Goal: Task Accomplishment & Management: Complete application form

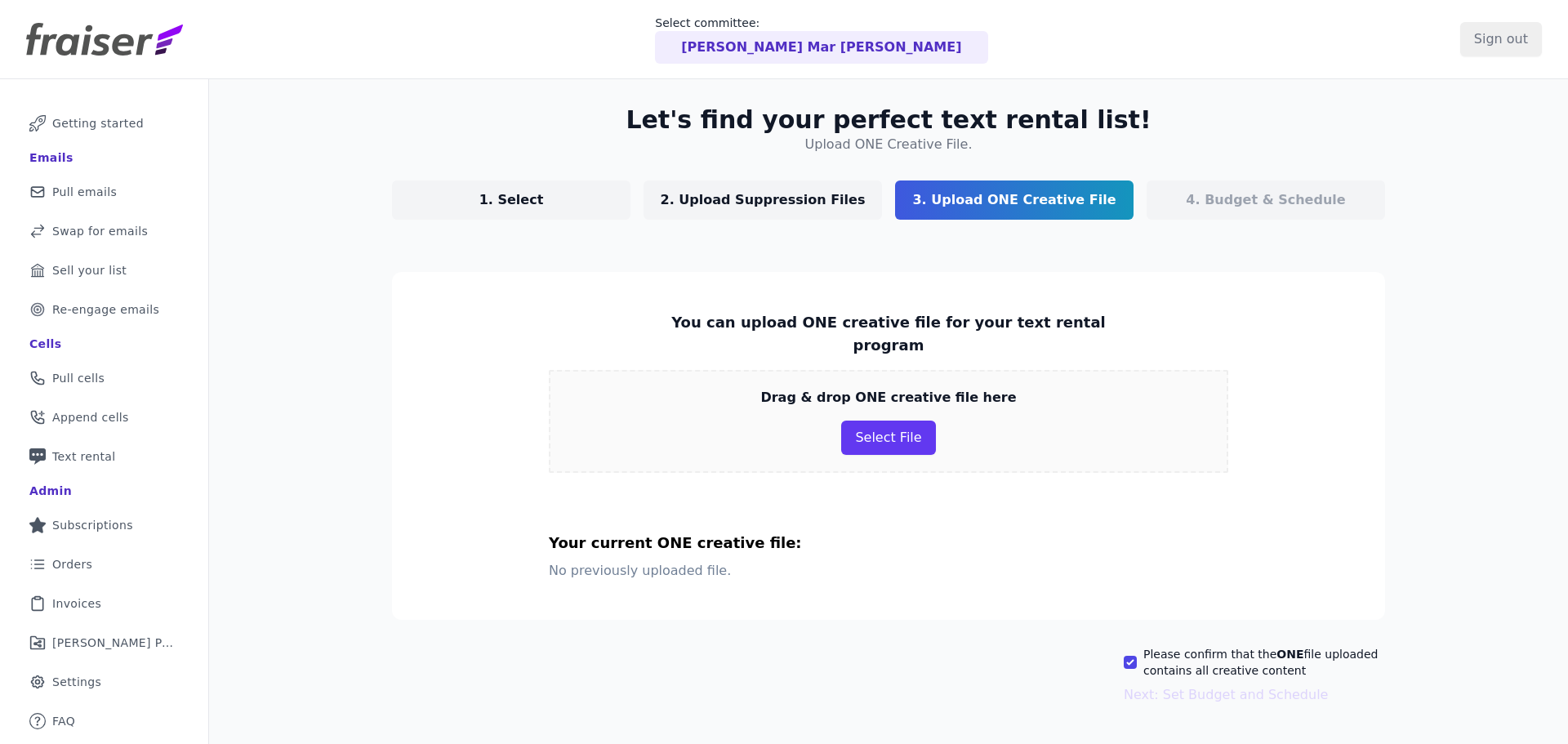
scroll to position [79, 0]
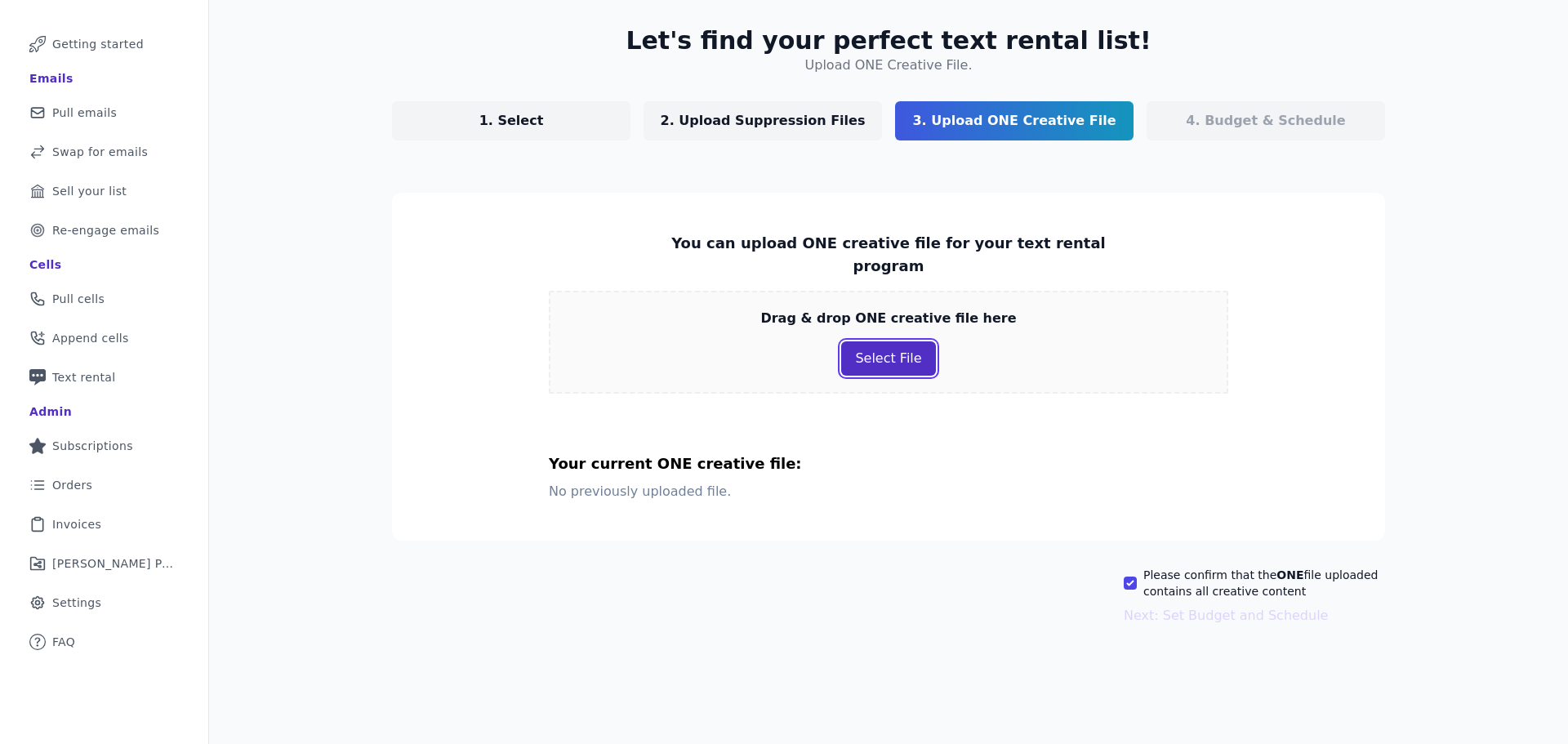
click at [861, 341] on button "Select File" at bounding box center [888, 358] width 94 height 34
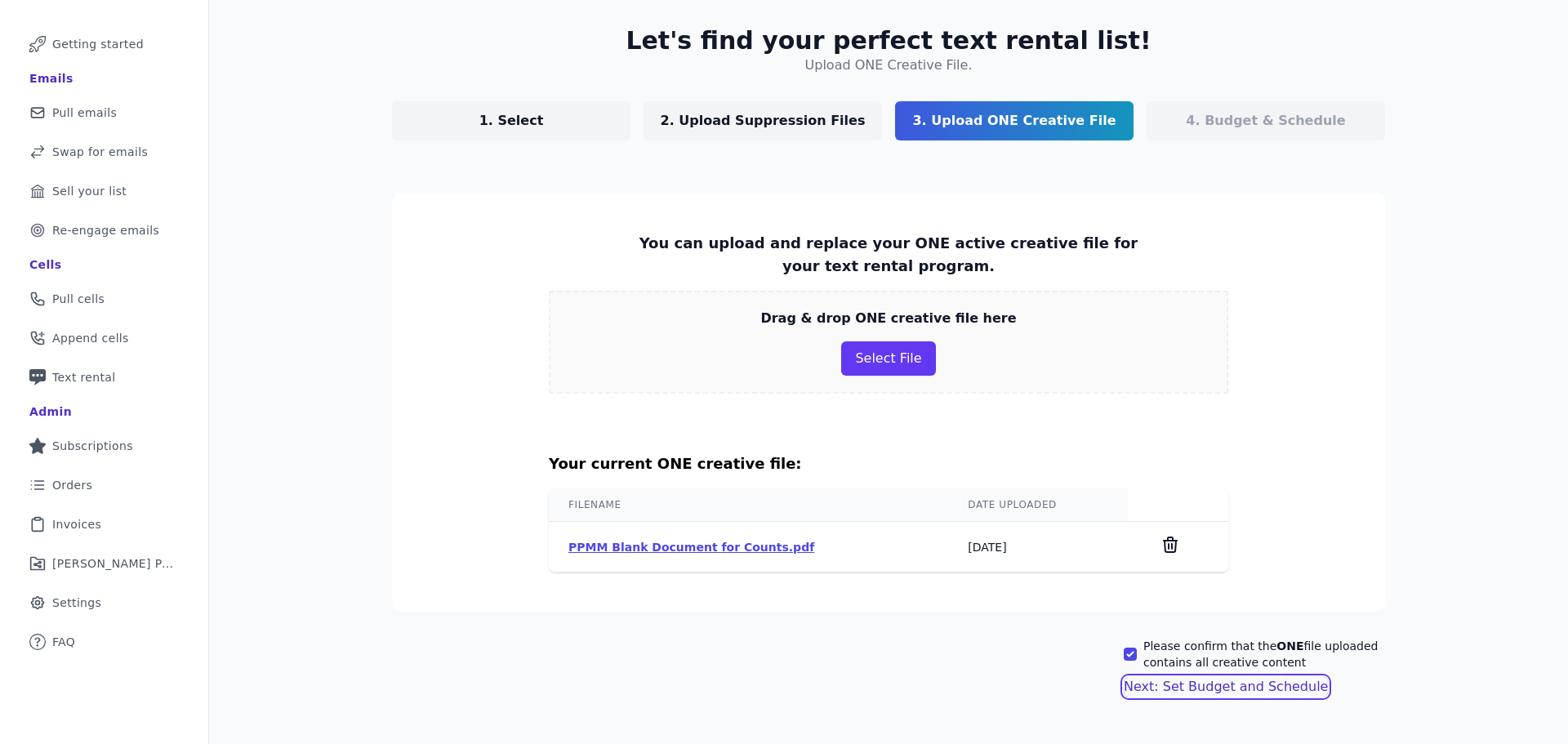
click at [1251, 683] on button "Next: Set Budget and Schedule" at bounding box center [1226, 686] width 204 height 19
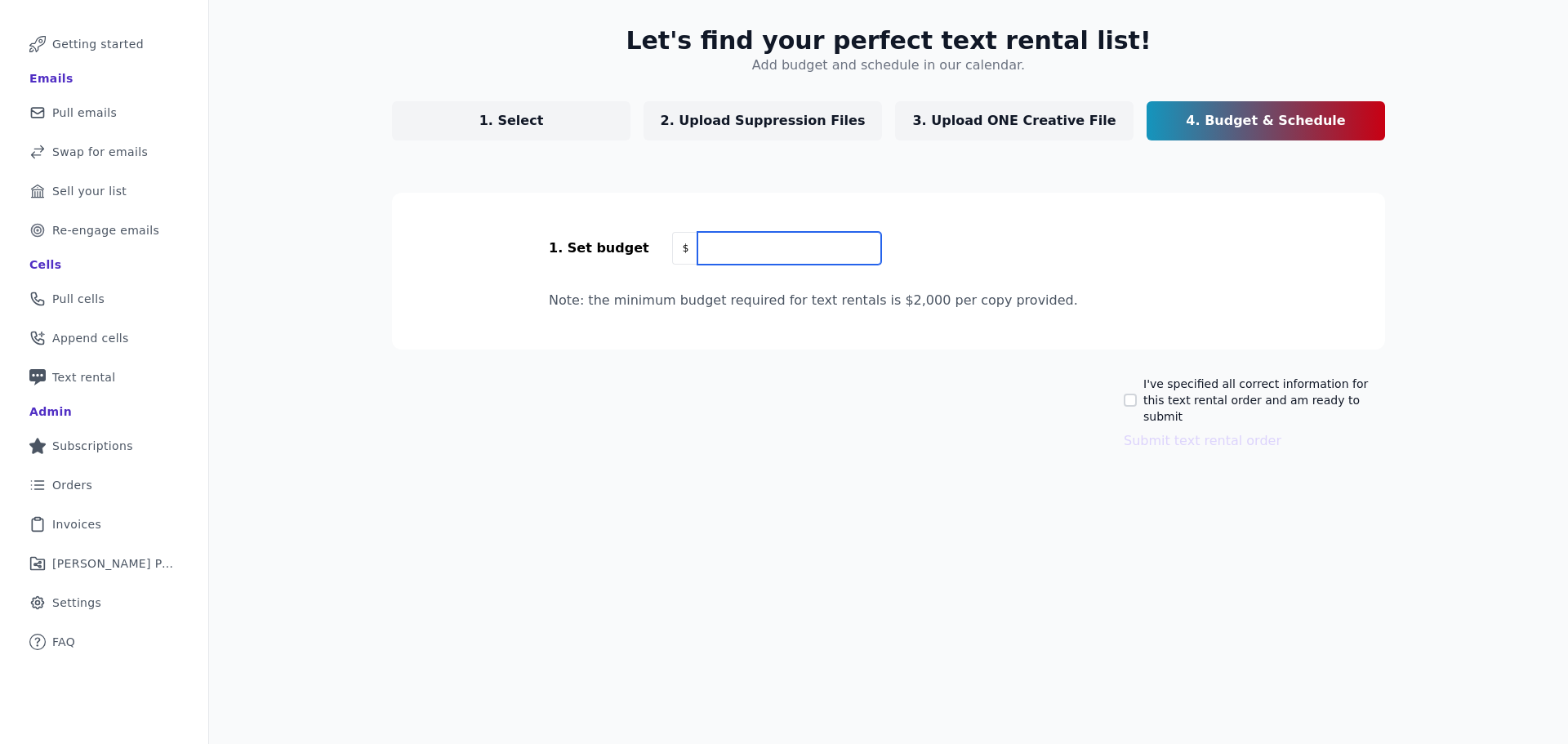
click at [716, 243] on input "text" at bounding box center [789, 247] width 183 height 33
type input "2,000"
click at [863, 430] on div "I've specified all correct information for this text rental order and am ready …" at bounding box center [888, 414] width 993 height 75
click at [1125, 393] on input "I've specified all correct information for this text rental order and am ready …" at bounding box center [1131, 400] width 13 height 13
checkbox input "true"
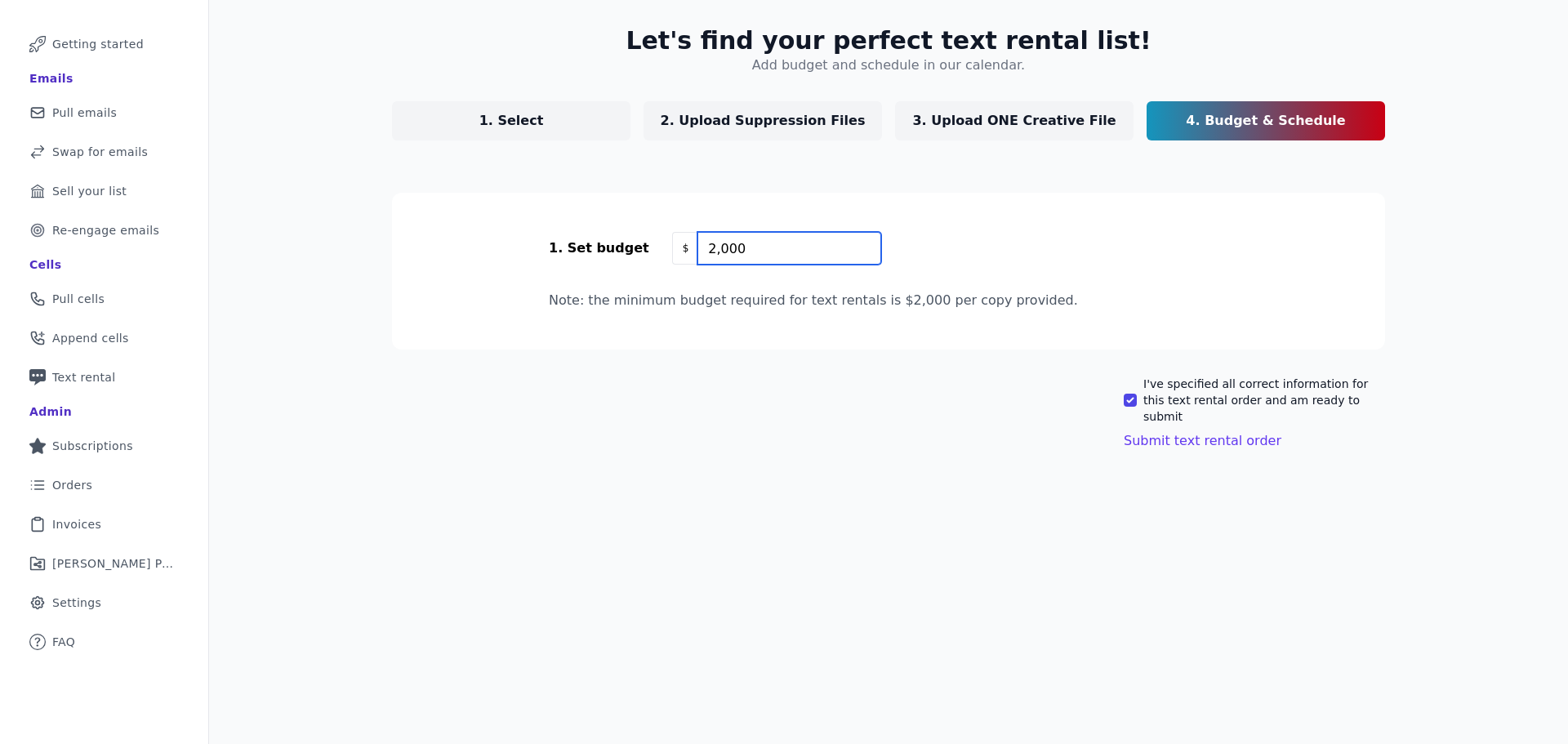
drag, startPoint x: 719, startPoint y: 258, endPoint x: 651, endPoint y: 254, distance: 68.1
click at [672, 254] on div "$ 2,000" at bounding box center [776, 247] width 209 height 33
click at [1165, 431] on button "Submit text rental order" at bounding box center [1203, 440] width 158 height 19
drag, startPoint x: 701, startPoint y: 261, endPoint x: 660, endPoint y: 256, distance: 41.3
click at [672, 256] on div "$ 1" at bounding box center [776, 247] width 209 height 33
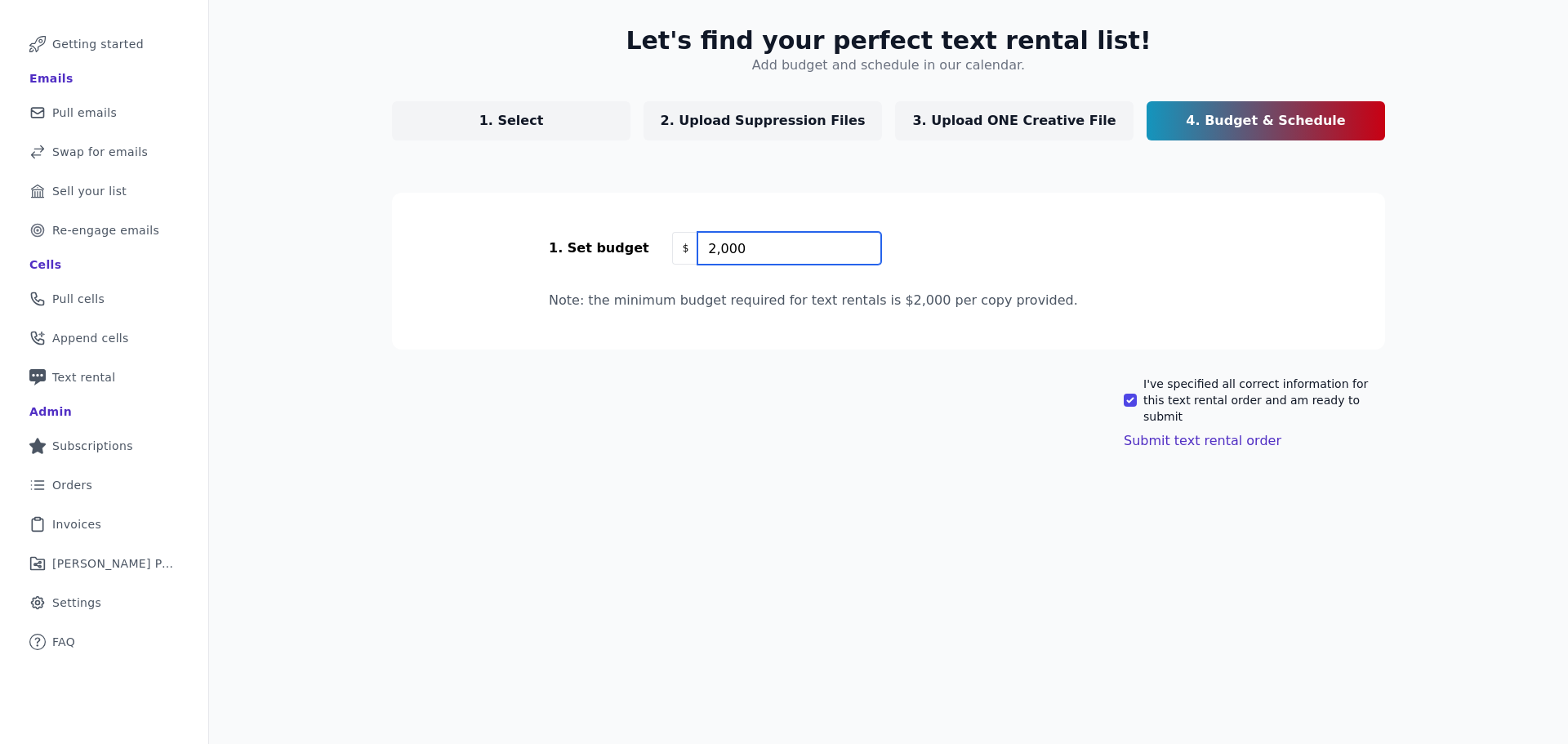
type input "2,000"
click at [1128, 431] on button "Submit text rental order" at bounding box center [1203, 440] width 158 height 19
